Goal: Task Accomplishment & Management: Manage account settings

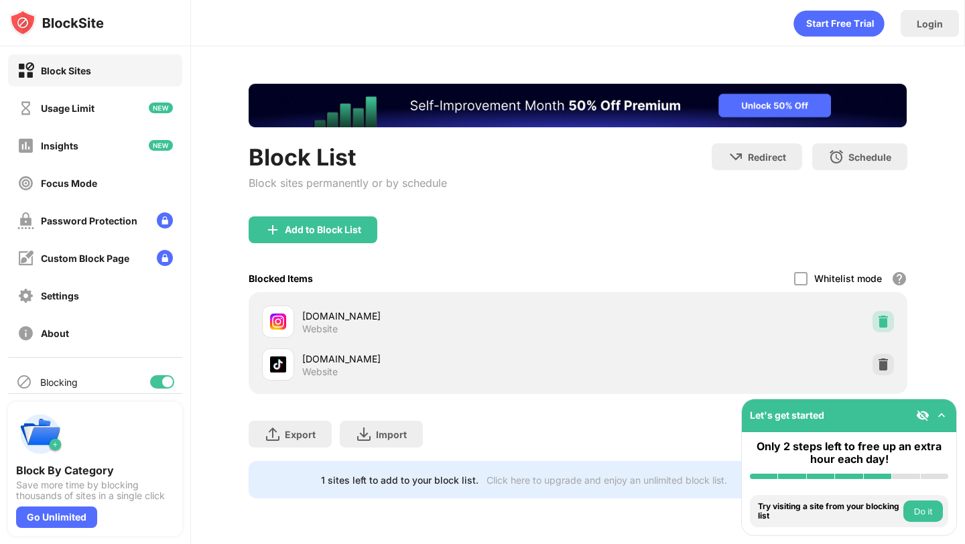
click at [879, 318] on img at bounding box center [882, 321] width 13 height 13
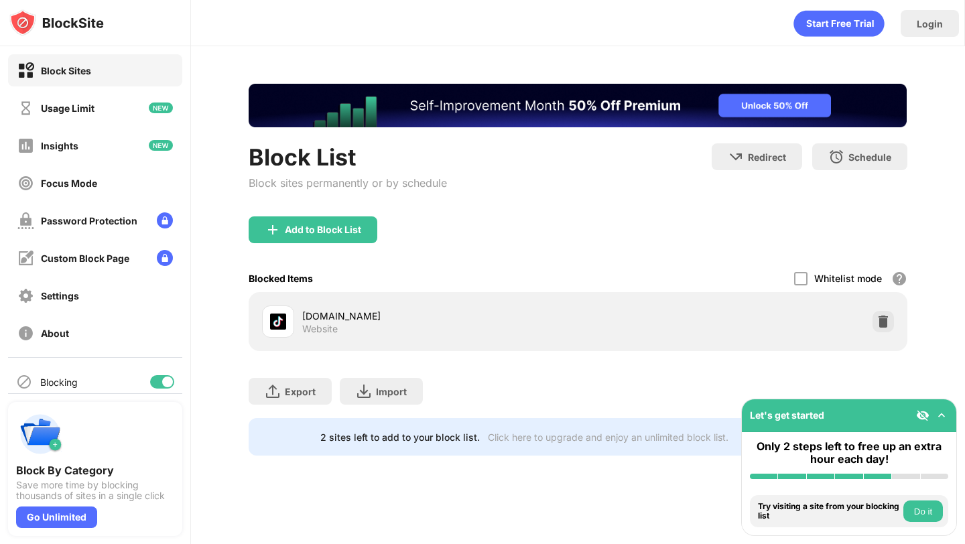
click at [296, 251] on div "Add to Block List" at bounding box center [578, 240] width 658 height 48
click at [296, 230] on div "Add to Block List" at bounding box center [323, 229] width 76 height 11
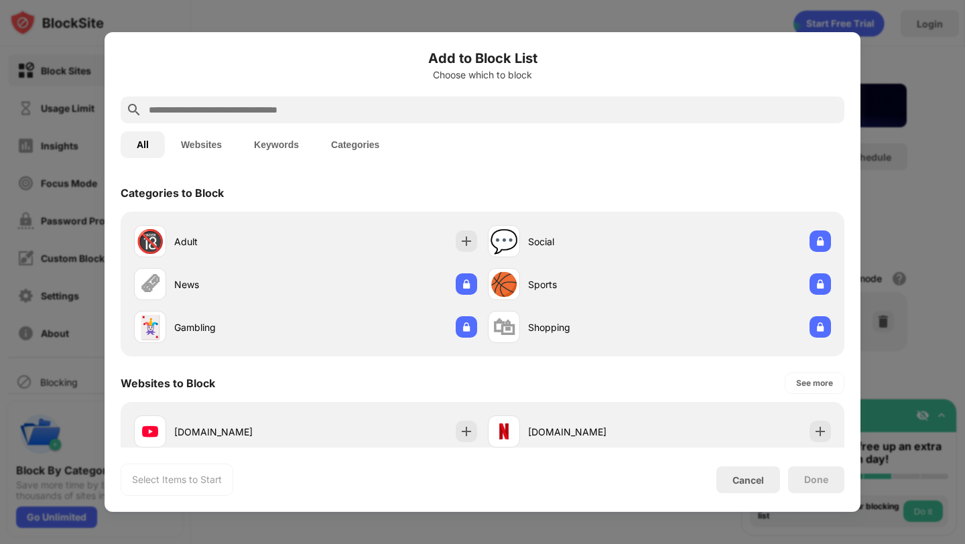
click at [358, 109] on input "text" at bounding box center [492, 110] width 691 height 16
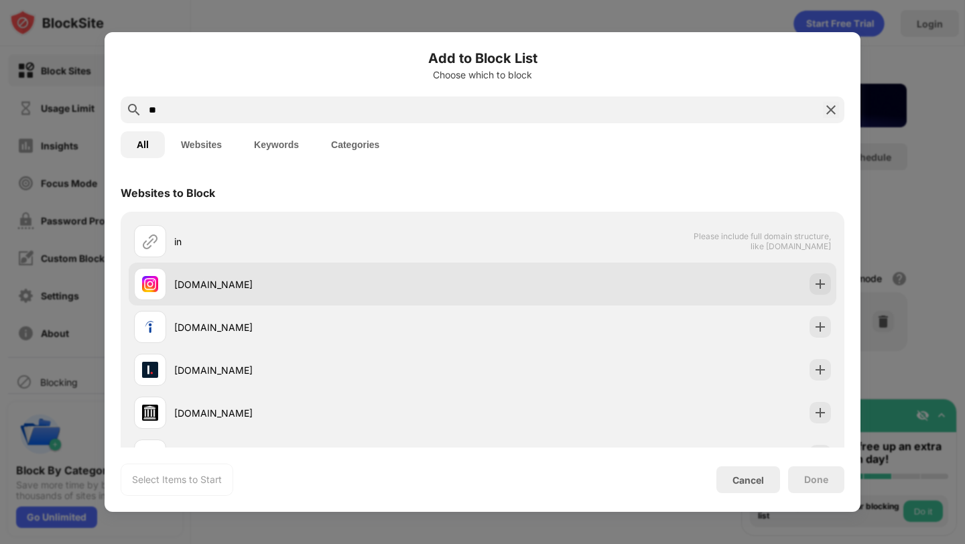
type input "**"
click at [367, 293] on div "[DOMAIN_NAME]" at bounding box center [308, 284] width 348 height 32
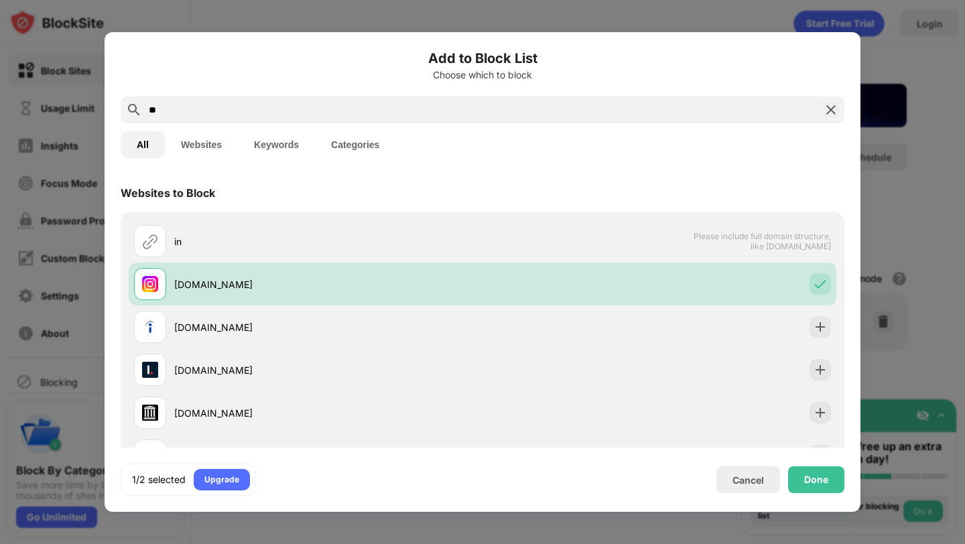
click at [816, 476] on div "Done" at bounding box center [816, 479] width 24 height 11
